Goal: Information Seeking & Learning: Learn about a topic

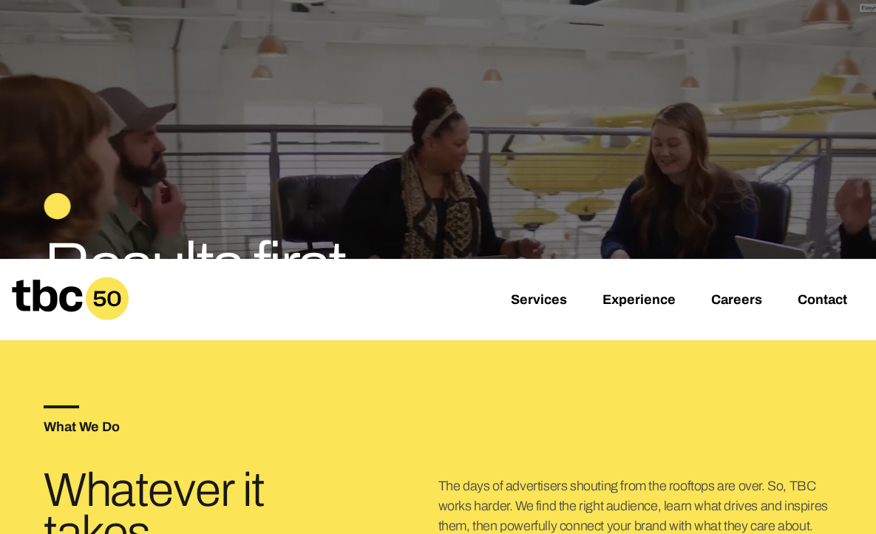
scroll to position [148, 0]
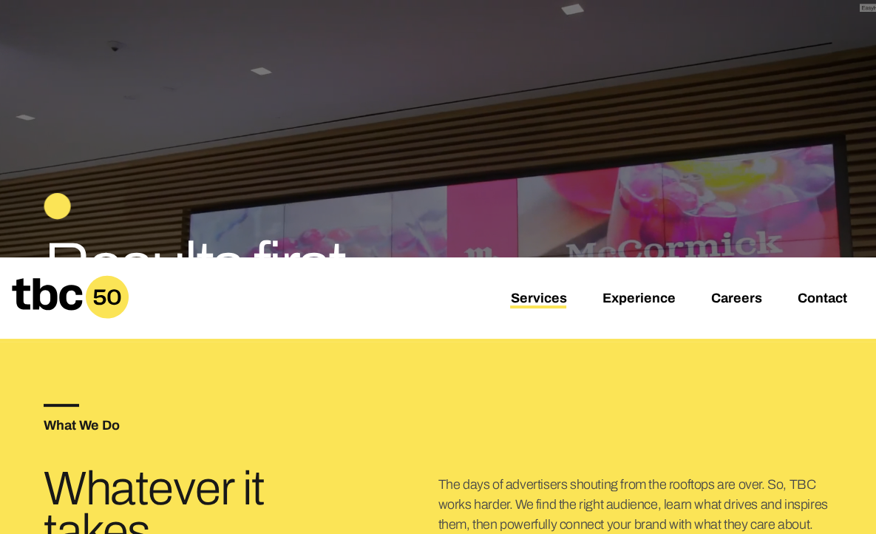
click at [528, 308] on link "Services" at bounding box center [538, 300] width 56 height 18
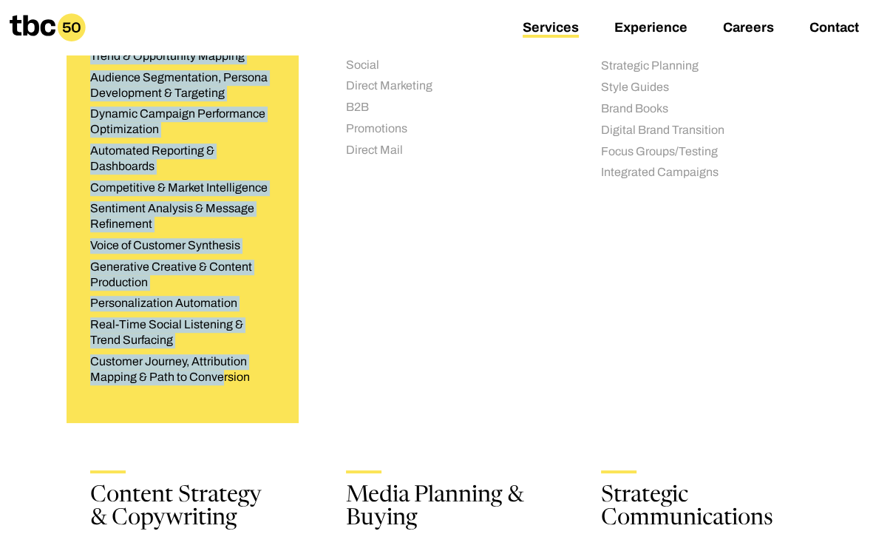
scroll to position [592, 0]
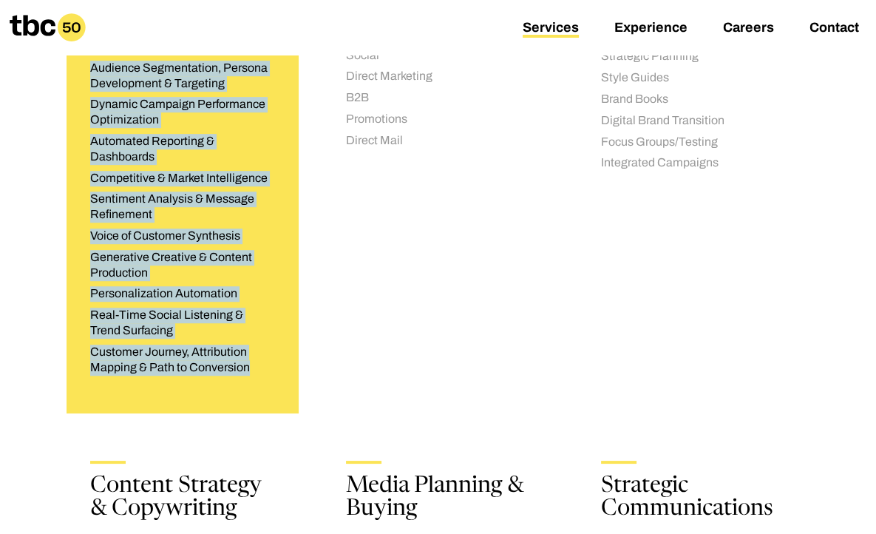
drag, startPoint x: 93, startPoint y: 123, endPoint x: 275, endPoint y: 366, distance: 303.2
click at [275, 366] on div "AI Solutions We integrate a wide range of proprietary and third-party workflows…" at bounding box center [183, 98] width 232 height 629
copy div "AI Solutions We integrate a wide range of proprietary and third-party workflows…"
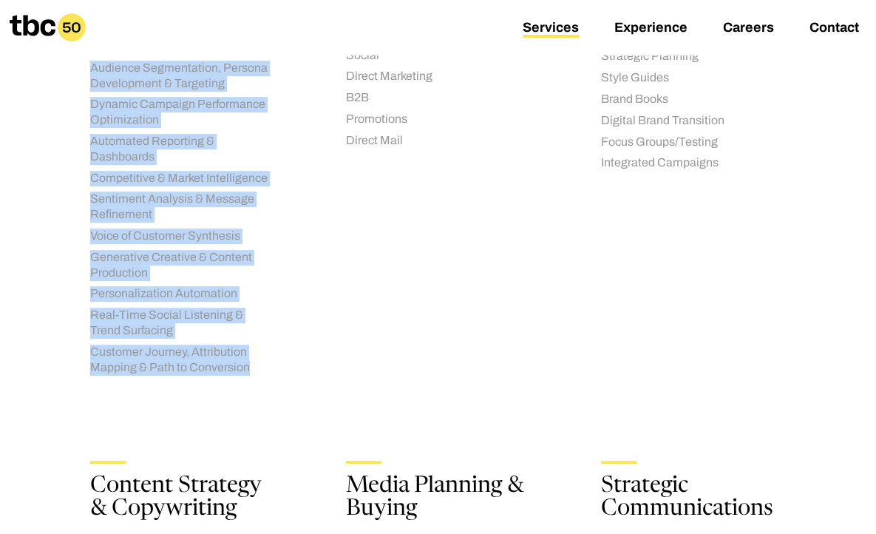
drag, startPoint x: 25, startPoint y: 361, endPoint x: 45, endPoint y: 359, distance: 20.0
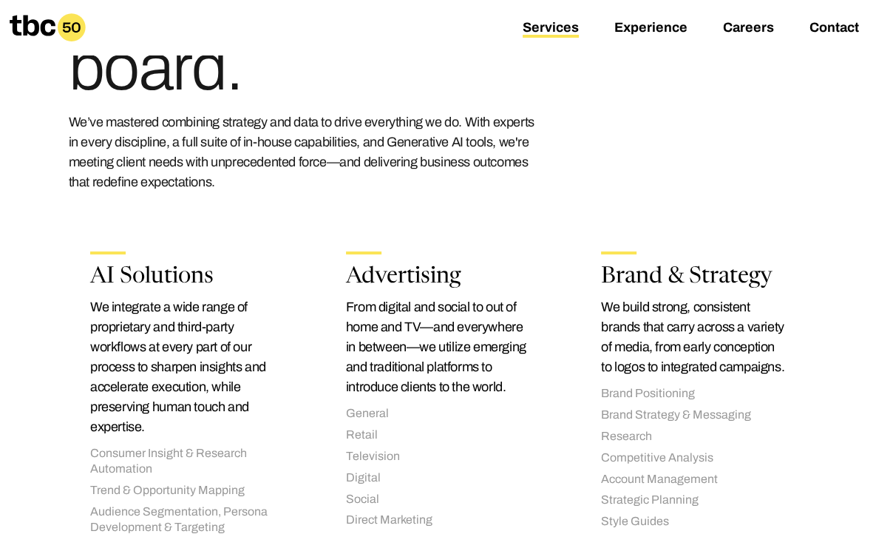
scroll to position [74, 0]
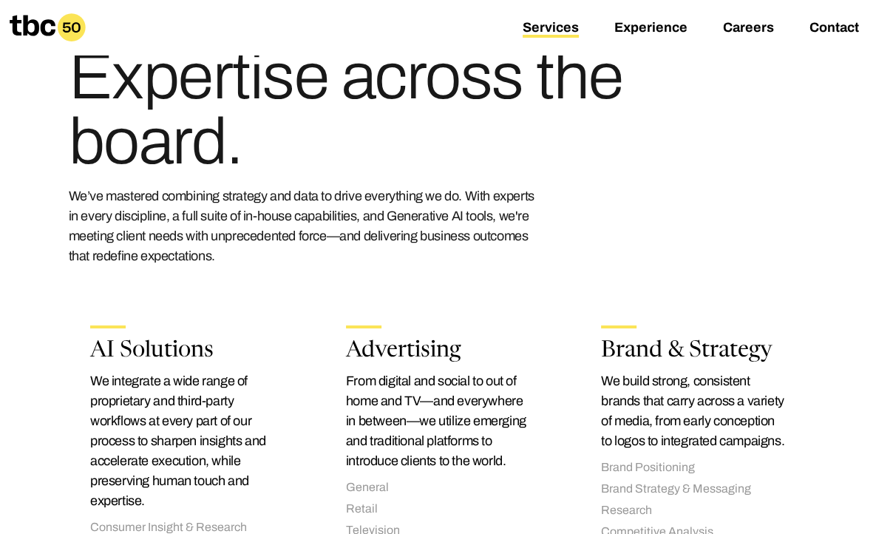
drag, startPoint x: 220, startPoint y: 257, endPoint x: 66, endPoint y: 197, distance: 165.5
click at [66, 197] on div "Expertise across the board. We’ve mastered combining strategy and data to drive…" at bounding box center [438, 108] width 789 height 364
copy p "We’ve mastered combining strategy and data to drive everything we do. With expe…"
click at [46, 24] on icon at bounding box center [48, 27] width 76 height 28
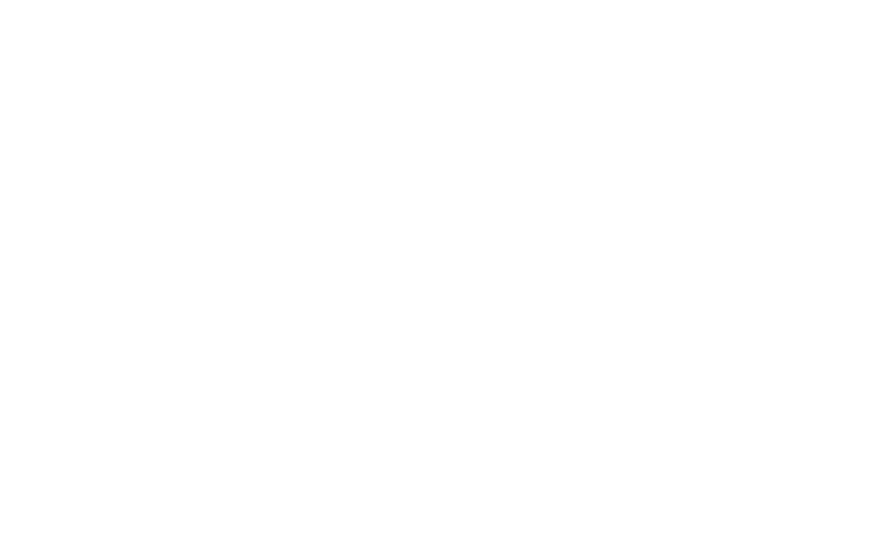
scroll to position [0, 30]
